Goal: Information Seeking & Learning: Learn about a topic

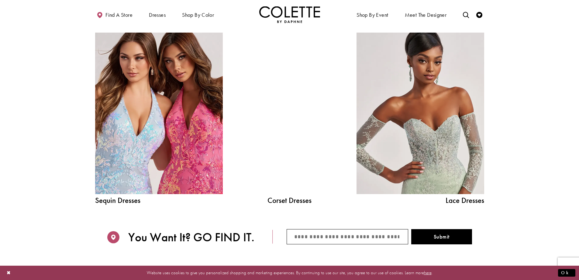
scroll to position [669, 0]
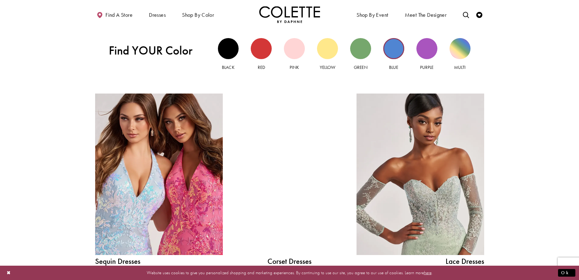
click at [396, 51] on div "Blue view" at bounding box center [394, 48] width 21 height 21
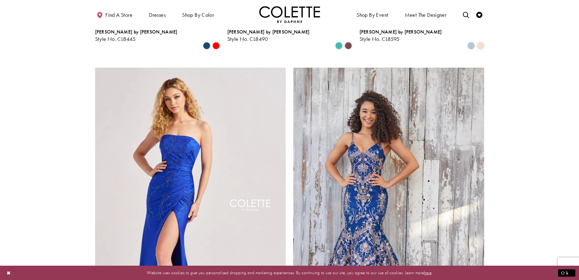
scroll to position [1095, 0]
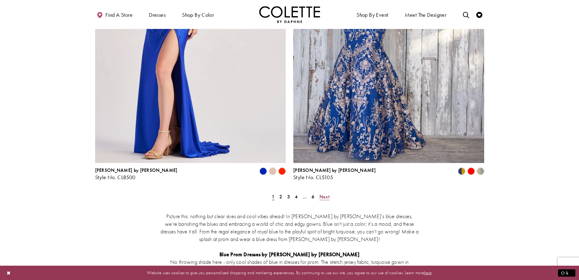
click at [324, 193] on span "Next" at bounding box center [325, 196] width 10 height 6
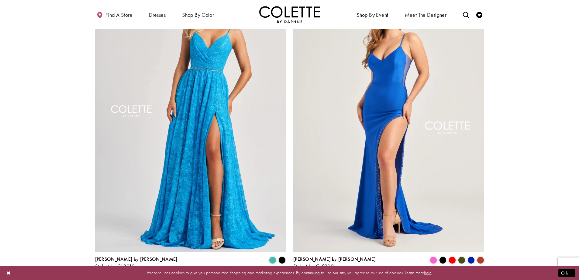
scroll to position [1128, 0]
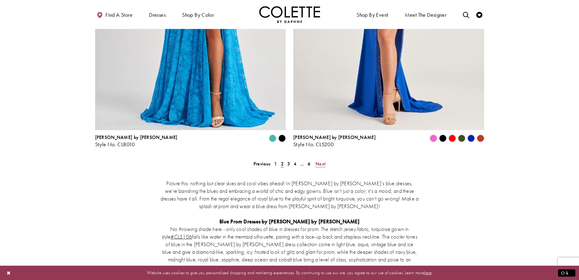
click at [325, 160] on span "Next" at bounding box center [321, 163] width 10 height 6
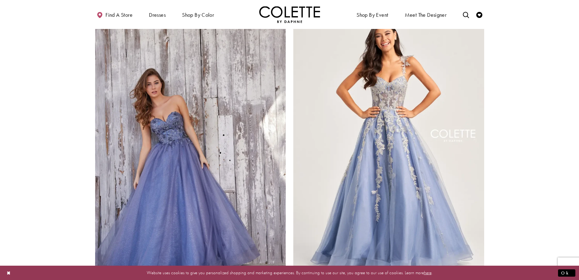
scroll to position [1128, 0]
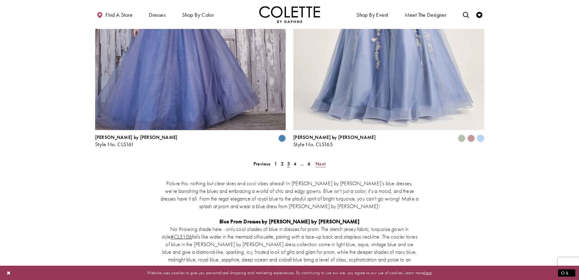
click at [319, 160] on span "Next" at bounding box center [321, 163] width 10 height 6
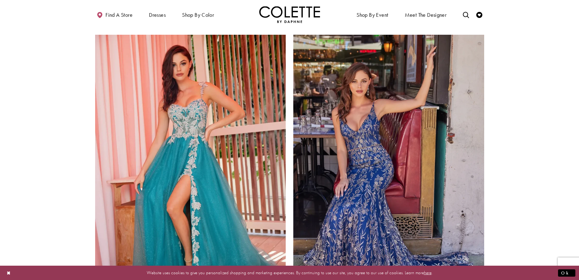
scroll to position [1097, 0]
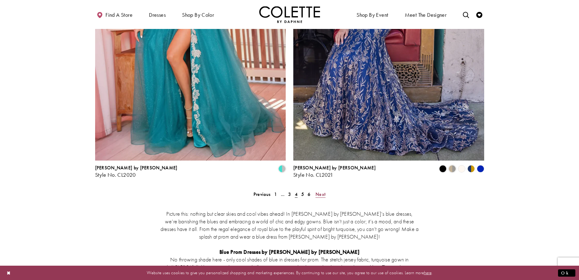
click at [321, 191] on span "Next" at bounding box center [321, 194] width 10 height 6
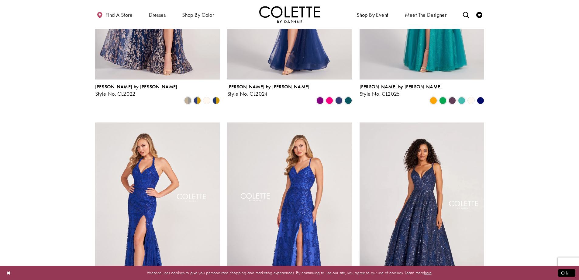
scroll to position [246, 0]
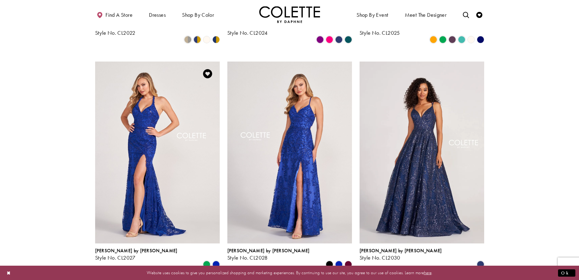
click at [169, 138] on img "Visit Colette by Daphne Style No. CL2027 Page" at bounding box center [157, 151] width 125 height 181
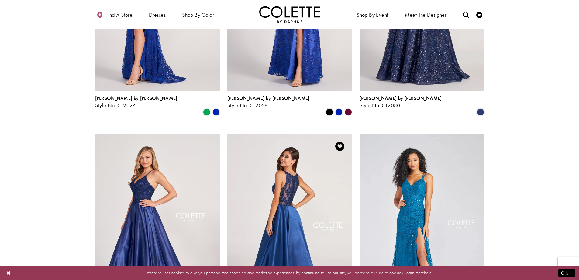
scroll to position [459, 0]
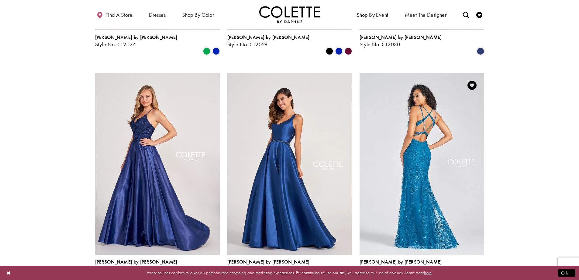
click at [404, 151] on img "Visit Colette by Daphne Style No. CL12280 Page" at bounding box center [422, 163] width 125 height 181
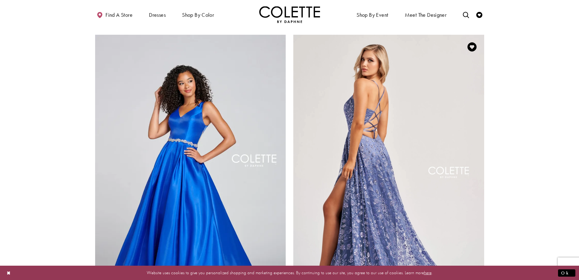
scroll to position [1097, 0]
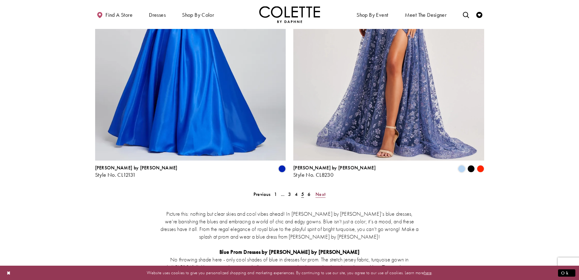
click at [324, 191] on span "Next" at bounding box center [321, 194] width 10 height 6
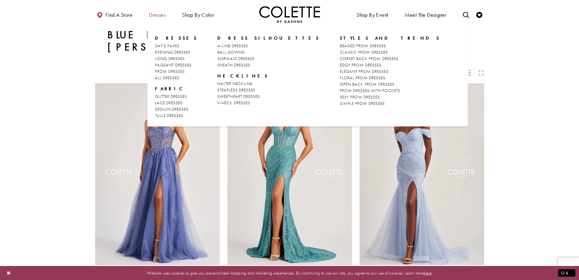
click at [159, 16] on span "Dresses" at bounding box center [157, 15] width 17 height 6
click at [158, 14] on span "Dresses" at bounding box center [157, 15] width 17 height 6
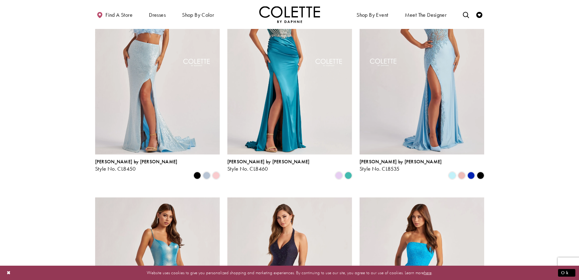
scroll to position [487, 0]
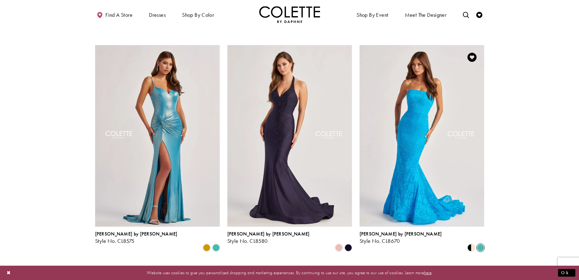
click at [483, 244] on span "Product List" at bounding box center [480, 247] width 7 height 7
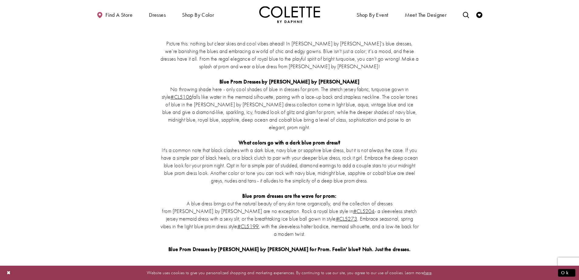
scroll to position [578, 0]
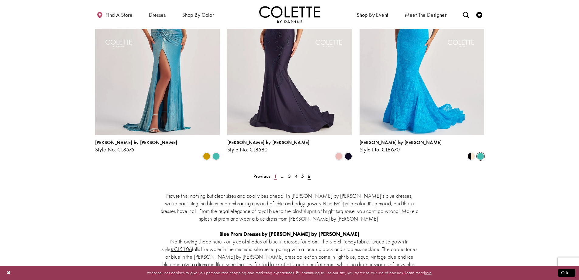
click at [276, 173] on span "1" at bounding box center [275, 176] width 3 height 6
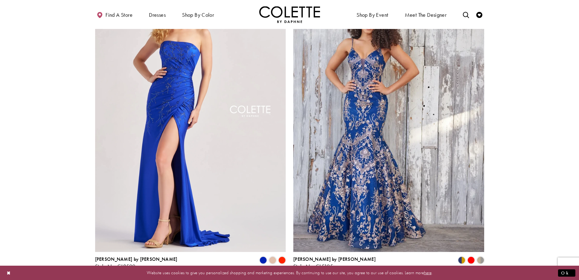
scroll to position [1067, 0]
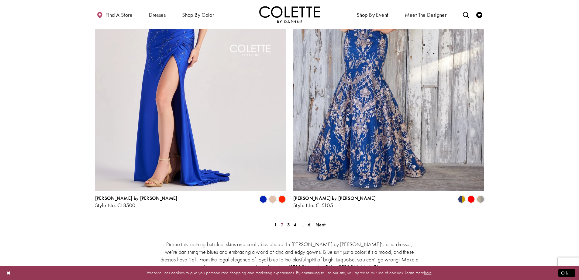
click at [282, 221] on span "2" at bounding box center [282, 224] width 3 height 6
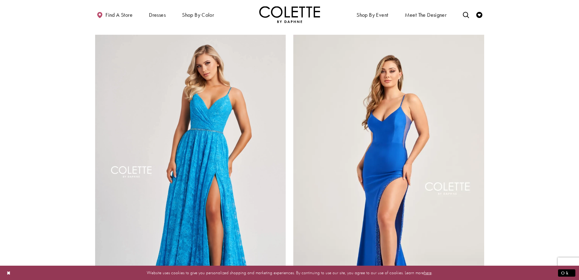
scroll to position [1097, 0]
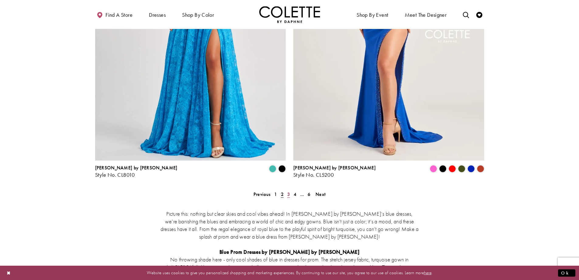
click at [288, 191] on span "3" at bounding box center [288, 194] width 3 height 6
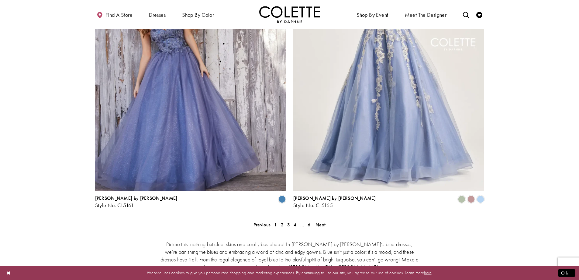
scroll to position [1097, 0]
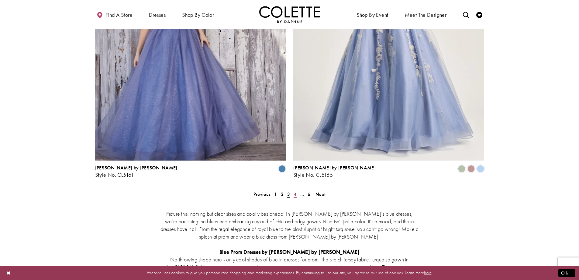
click at [295, 191] on span "4" at bounding box center [295, 194] width 3 height 6
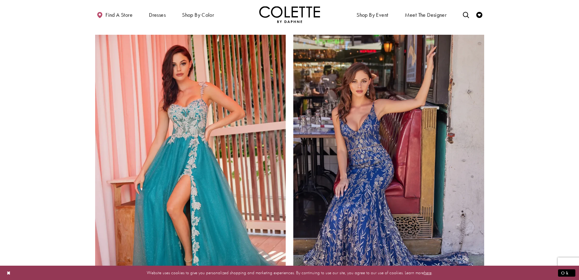
scroll to position [1128, 0]
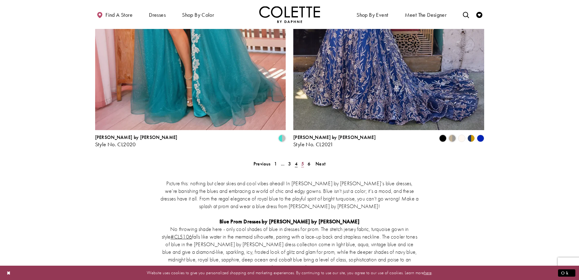
click at [303, 160] on span "5" at bounding box center [302, 163] width 3 height 6
